Goal: Transaction & Acquisition: Download file/media

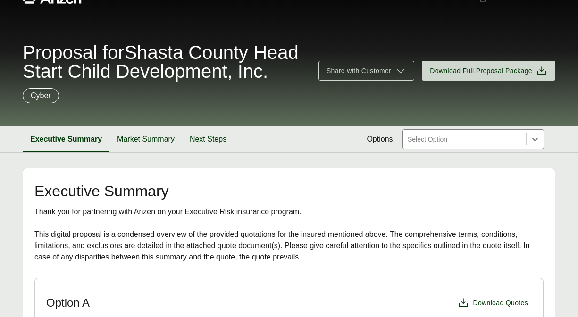
scroll to position [24, 0]
click at [508, 140] on div at bounding box center [464, 139] width 116 height 11
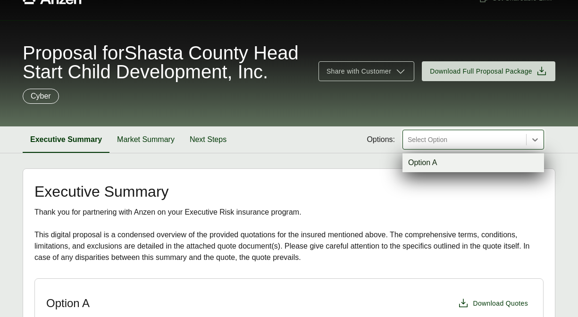
click at [272, 198] on h2 "Executive Summary" at bounding box center [288, 191] width 509 height 15
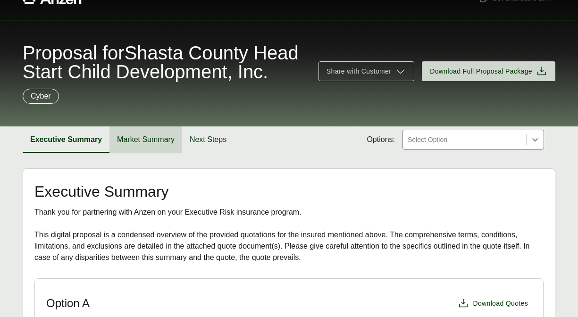
click at [157, 139] on button "Market Summary" at bounding box center [145, 139] width 73 height 26
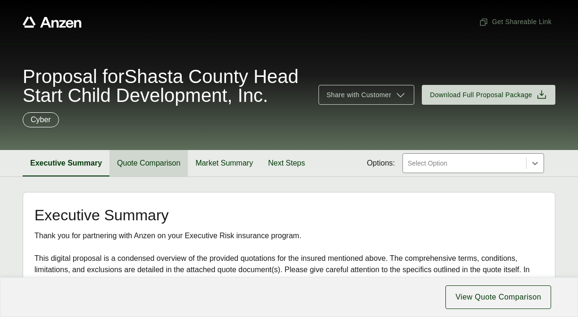
click at [162, 159] on button "Quote Comparison" at bounding box center [148, 163] width 78 height 26
click at [162, 160] on button "Quote Comparison" at bounding box center [148, 163] width 78 height 26
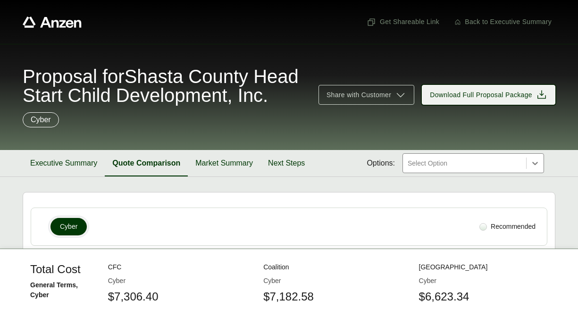
click at [489, 92] on span "Download Full Proposal Package" at bounding box center [481, 95] width 102 height 10
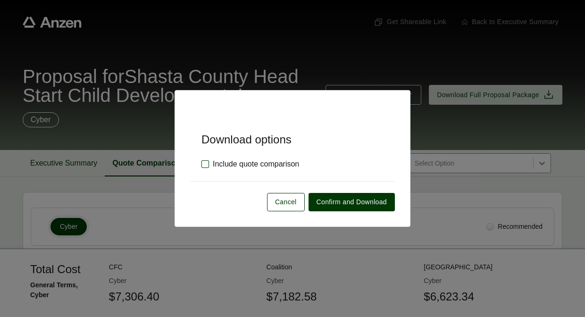
click at [272, 160] on label "Include quote comparison" at bounding box center [250, 163] width 98 height 11
click at [352, 201] on span "Confirm and Download" at bounding box center [351, 202] width 70 height 10
